Goal: Task Accomplishment & Management: Manage account settings

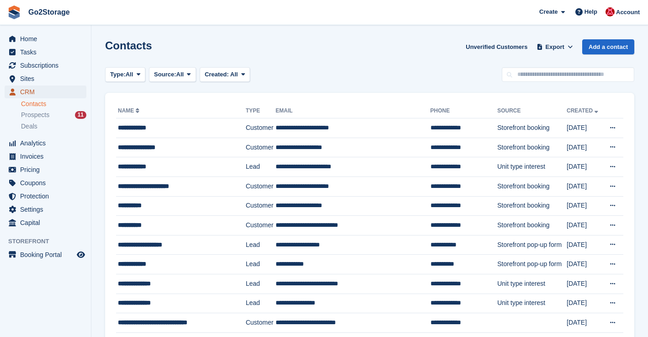
click at [30, 92] on span "CRM" at bounding box center [47, 91] width 55 height 13
click at [30, 91] on span "CRM" at bounding box center [47, 91] width 55 height 13
click at [29, 90] on span "CRM" at bounding box center [47, 91] width 55 height 13
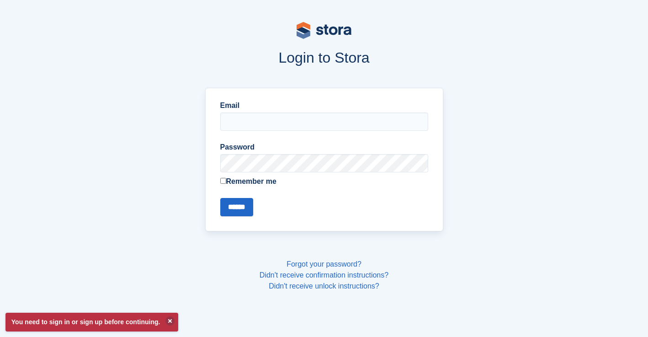
type input "**********"
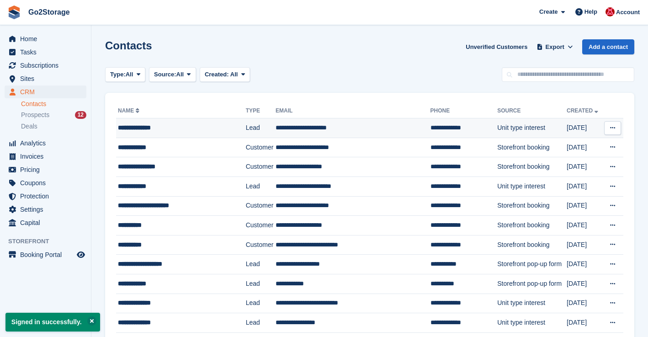
click at [612, 128] on icon at bounding box center [612, 128] width 5 height 6
click at [564, 170] on p "Delete contact" at bounding box center [577, 166] width 80 height 12
